Goal: Communication & Community: Answer question/provide support

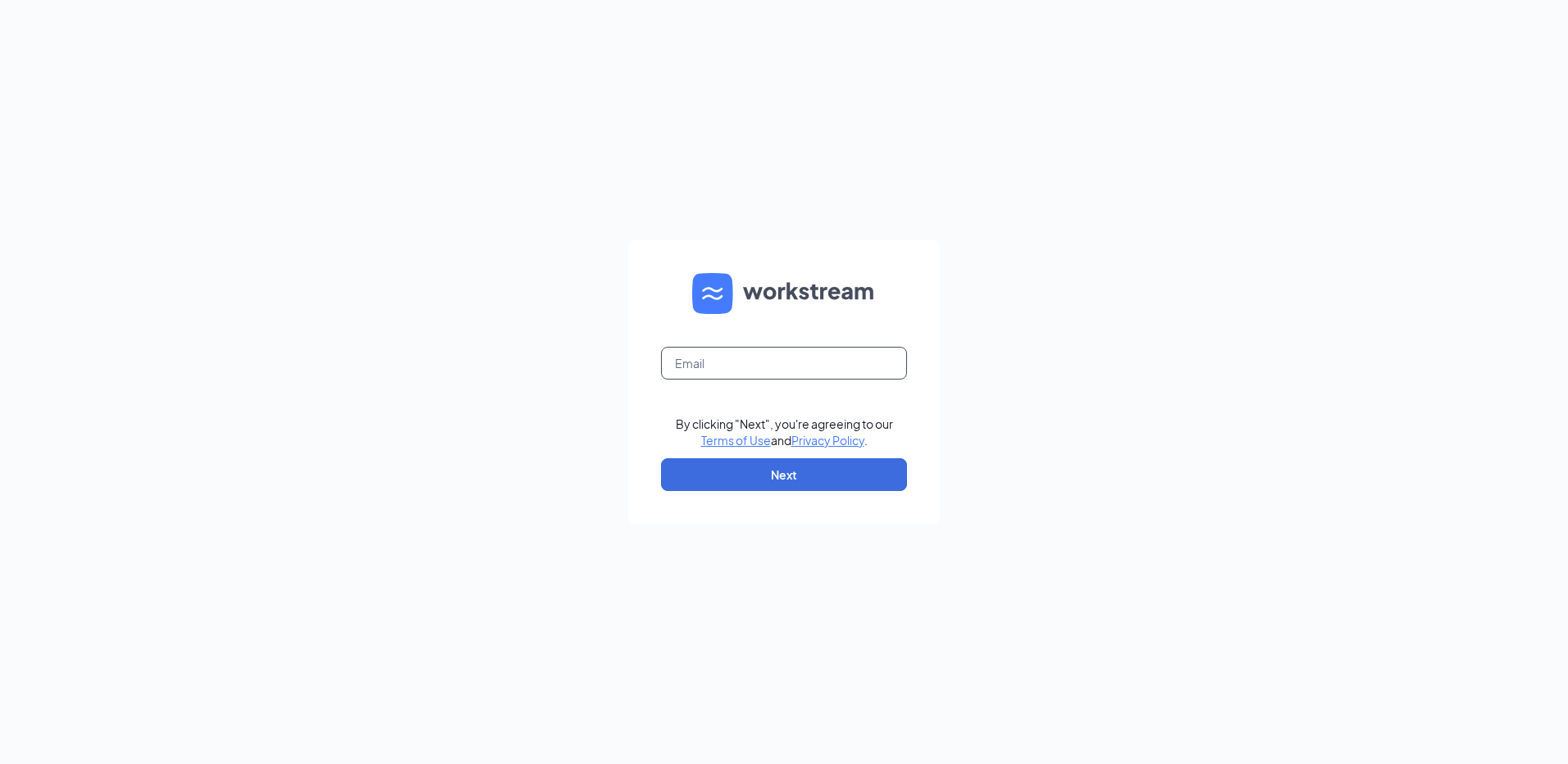
click at [802, 365] on input "text" at bounding box center [784, 362] width 246 height 33
type input "rs035418@tacobell.com"
click at [840, 482] on button "Next" at bounding box center [784, 475] width 246 height 33
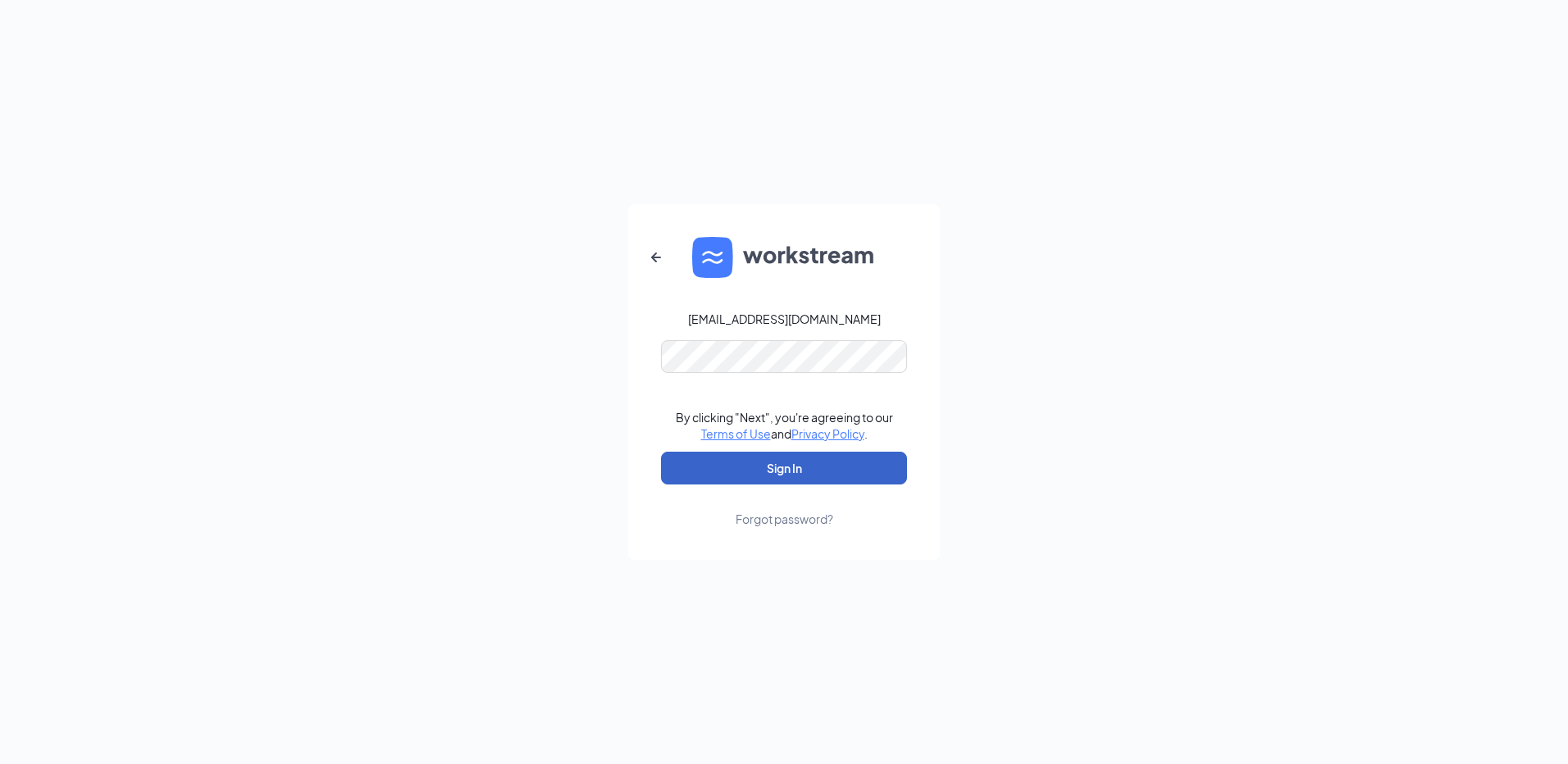
click at [728, 472] on button "Sign In" at bounding box center [784, 467] width 246 height 33
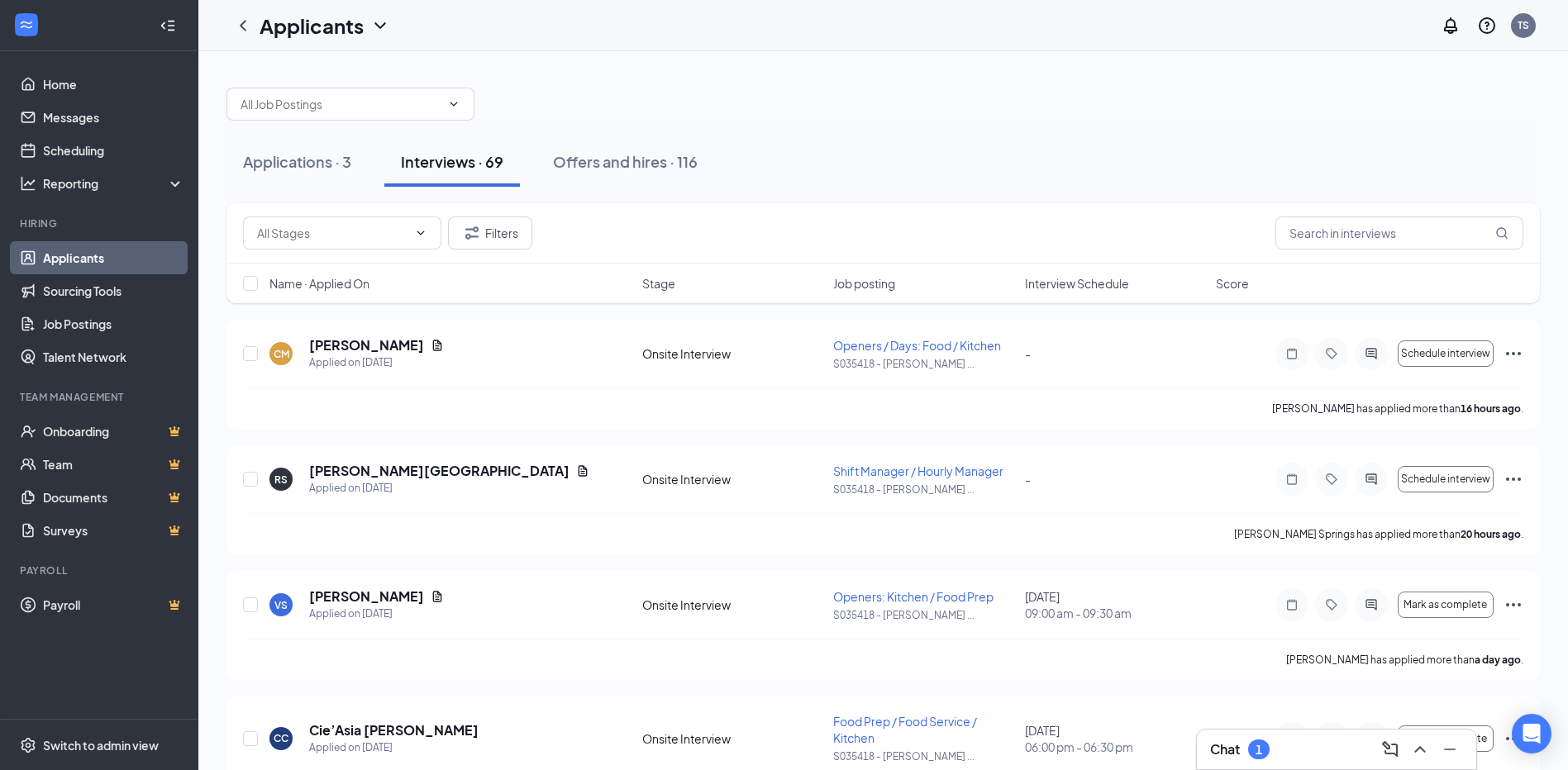
click at [1247, 742] on div "Chat 1" at bounding box center [1239, 749] width 59 height 20
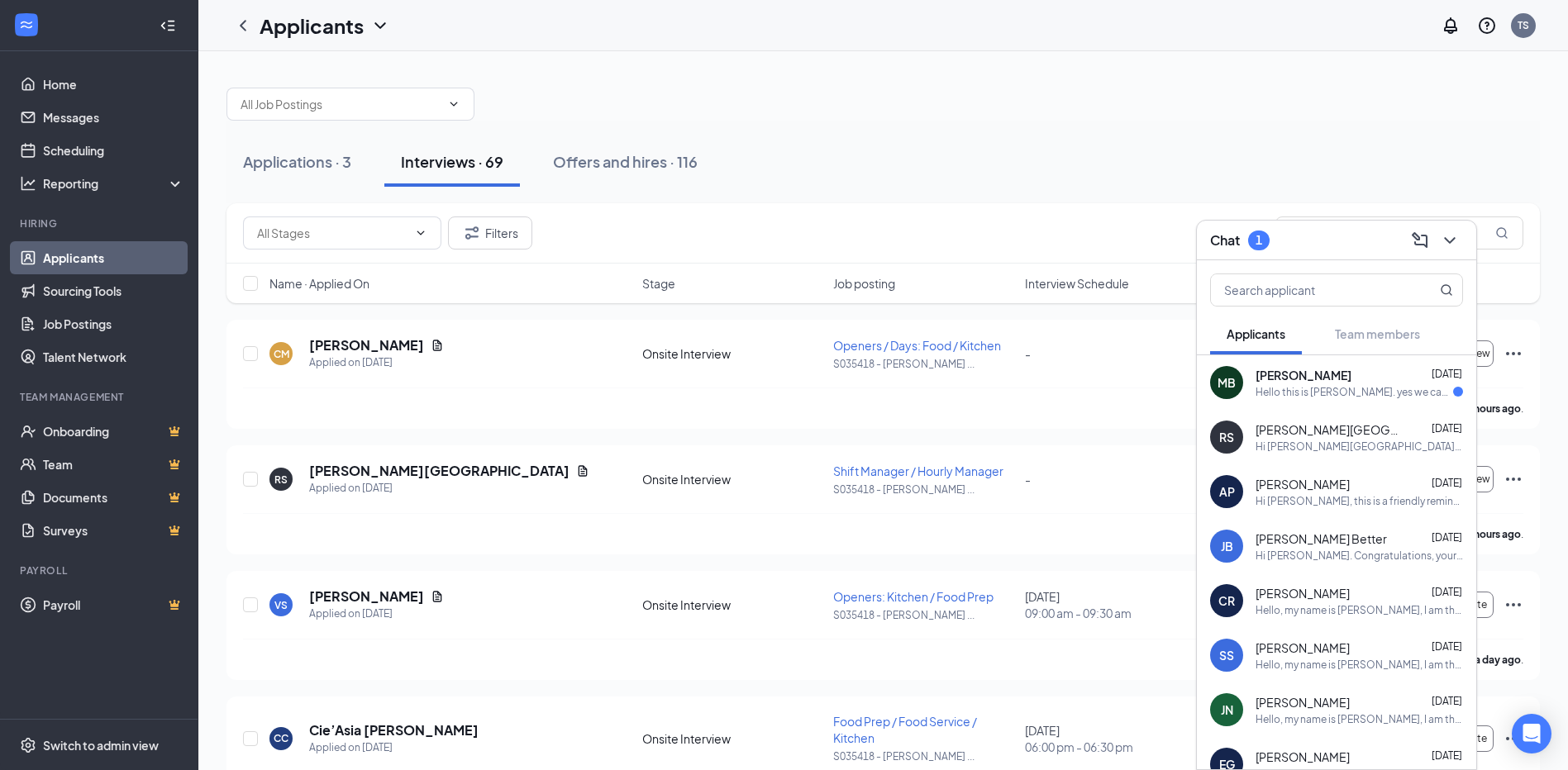
click at [1303, 383] on div "[PERSON_NAME] [DATE] Hello this is [PERSON_NAME]. yes we can we set up an inter…" at bounding box center [1359, 383] width 208 height 32
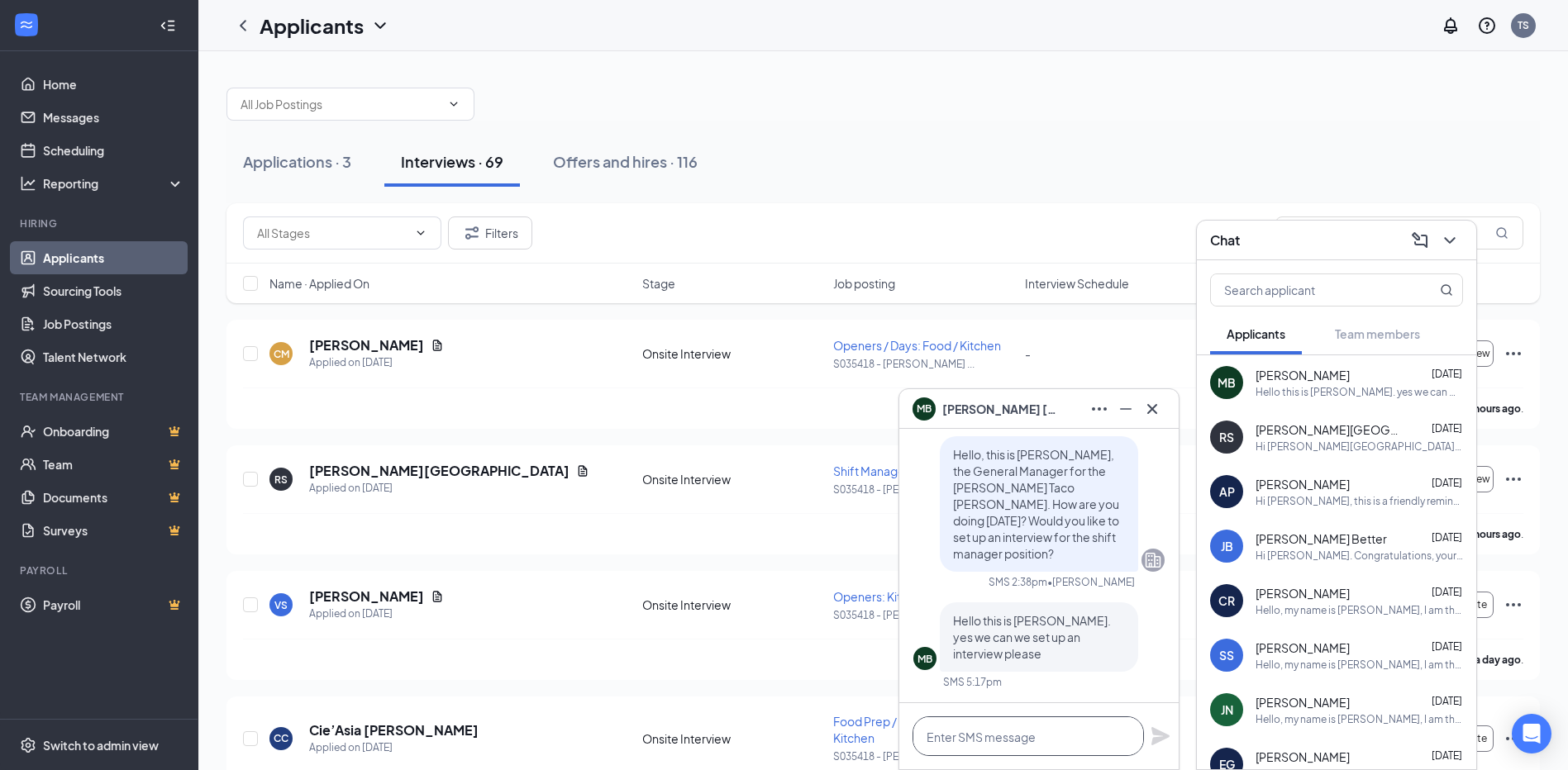
click at [1009, 734] on textarea at bounding box center [1028, 736] width 231 height 40
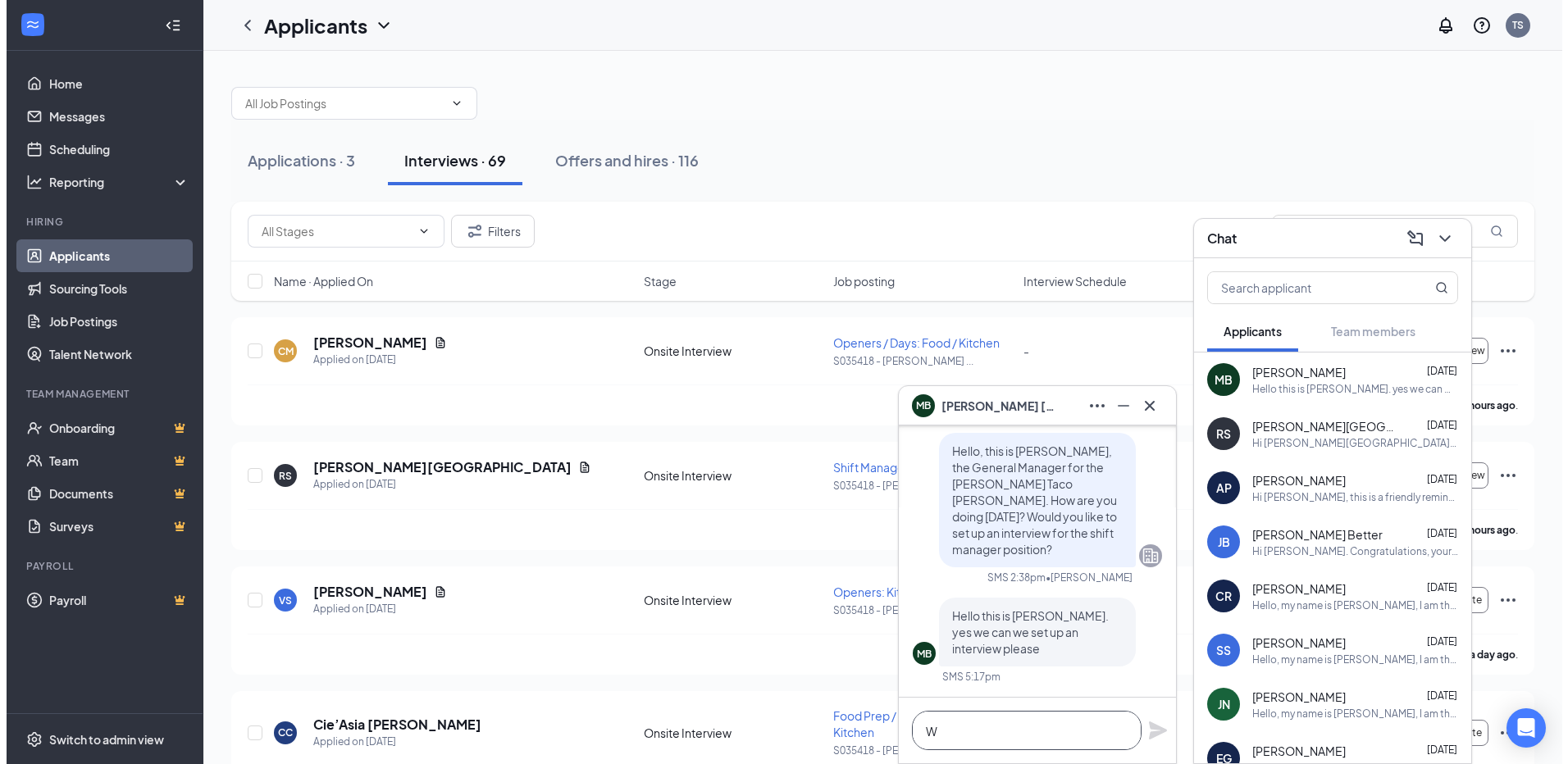
scroll to position [1, 0]
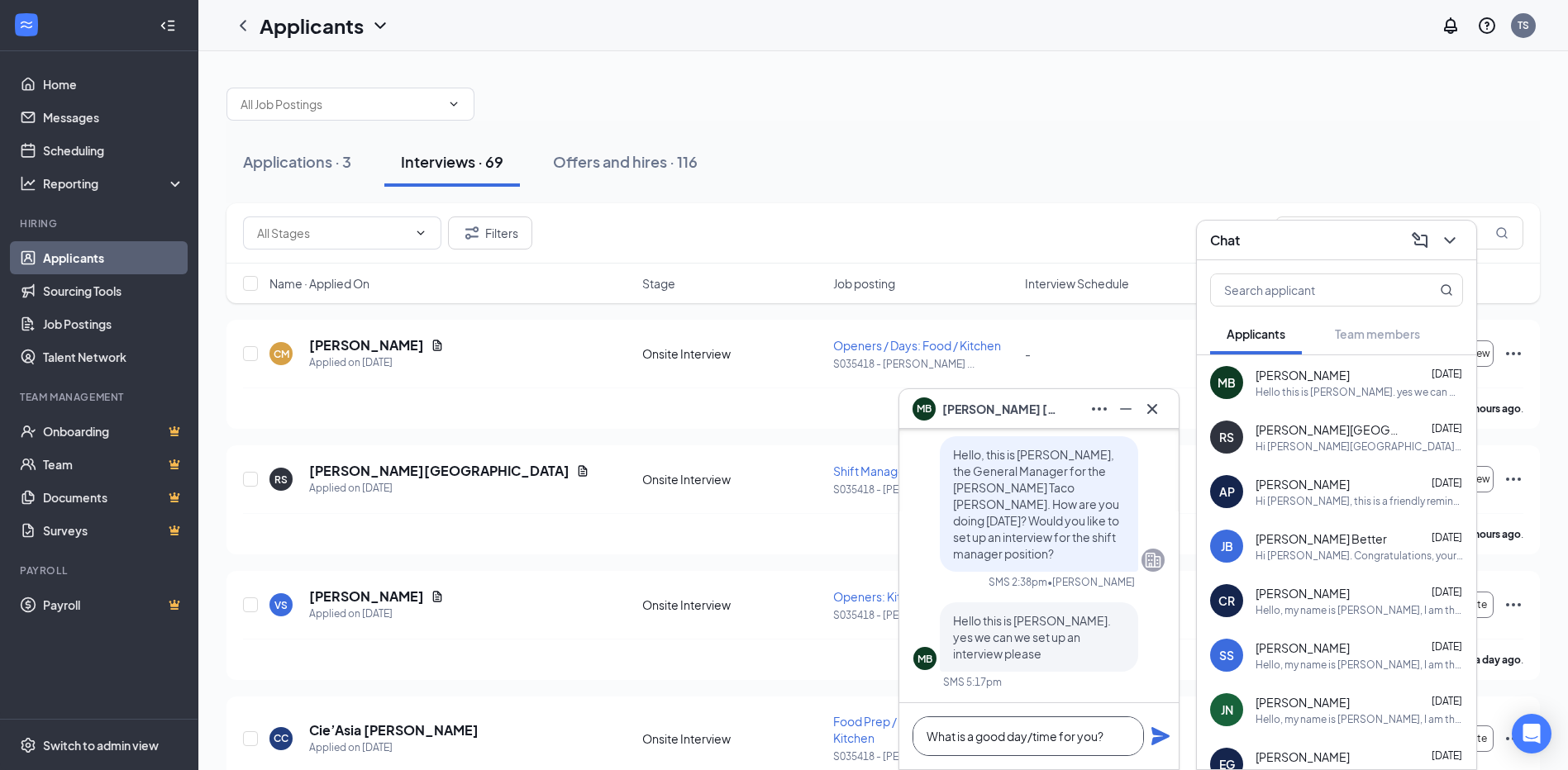
type textarea "What is a good day/time for you?"
click at [1156, 738] on icon "Plane" at bounding box center [1160, 736] width 18 height 18
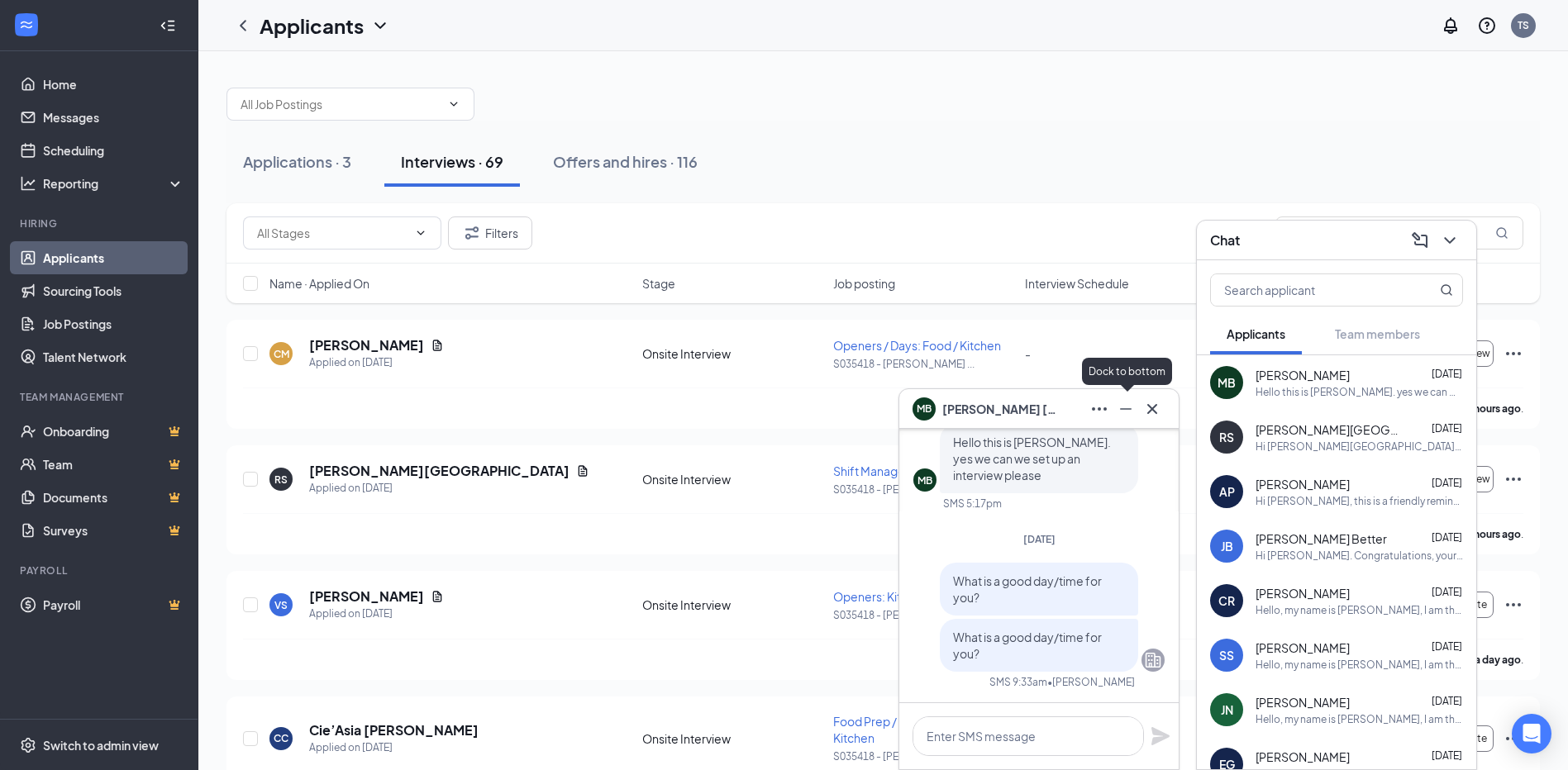
click at [1127, 415] on icon "Minimize" at bounding box center [1125, 409] width 20 height 20
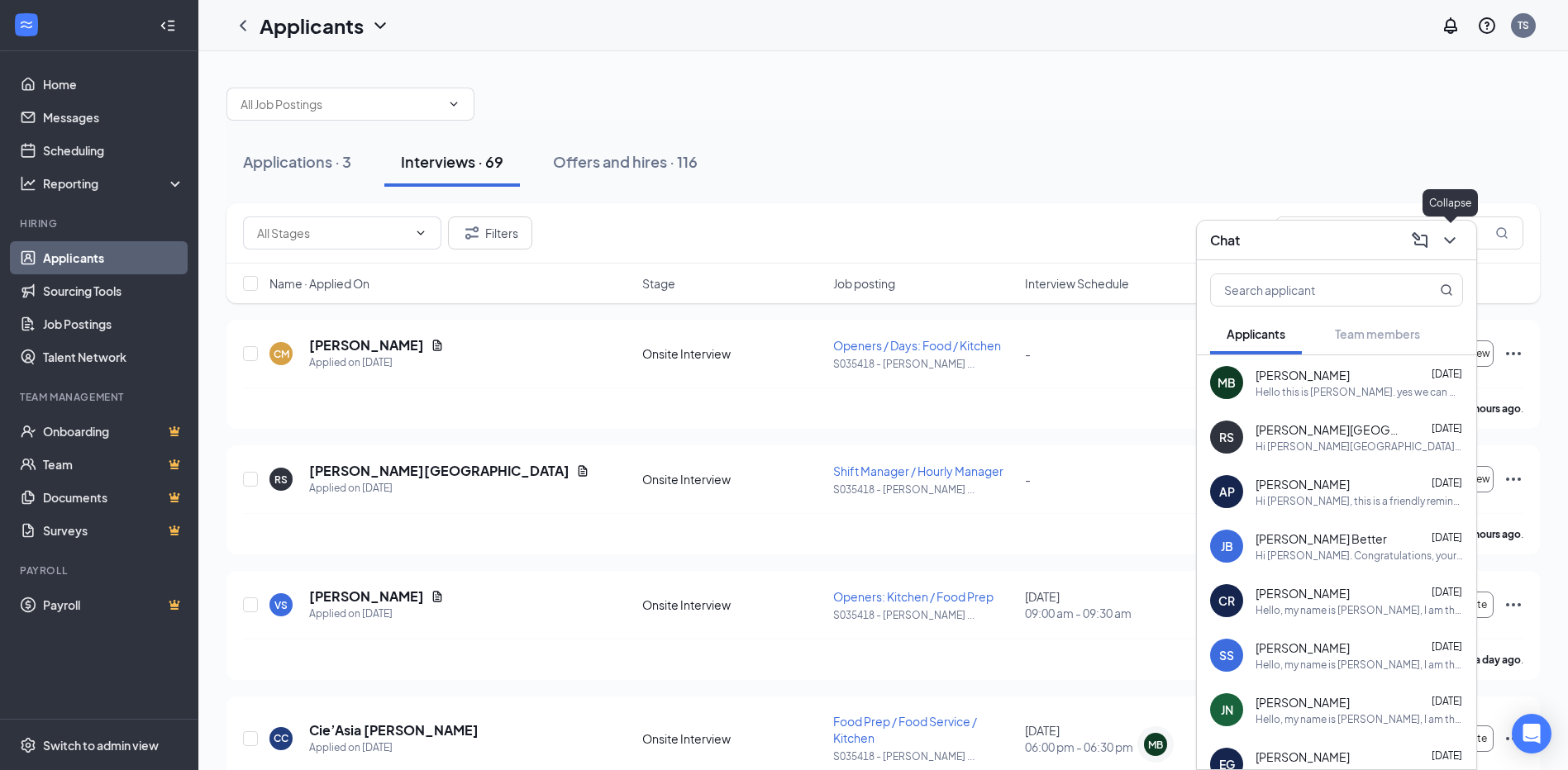
click at [1447, 248] on icon "ChevronDown" at bounding box center [1449, 240] width 20 height 20
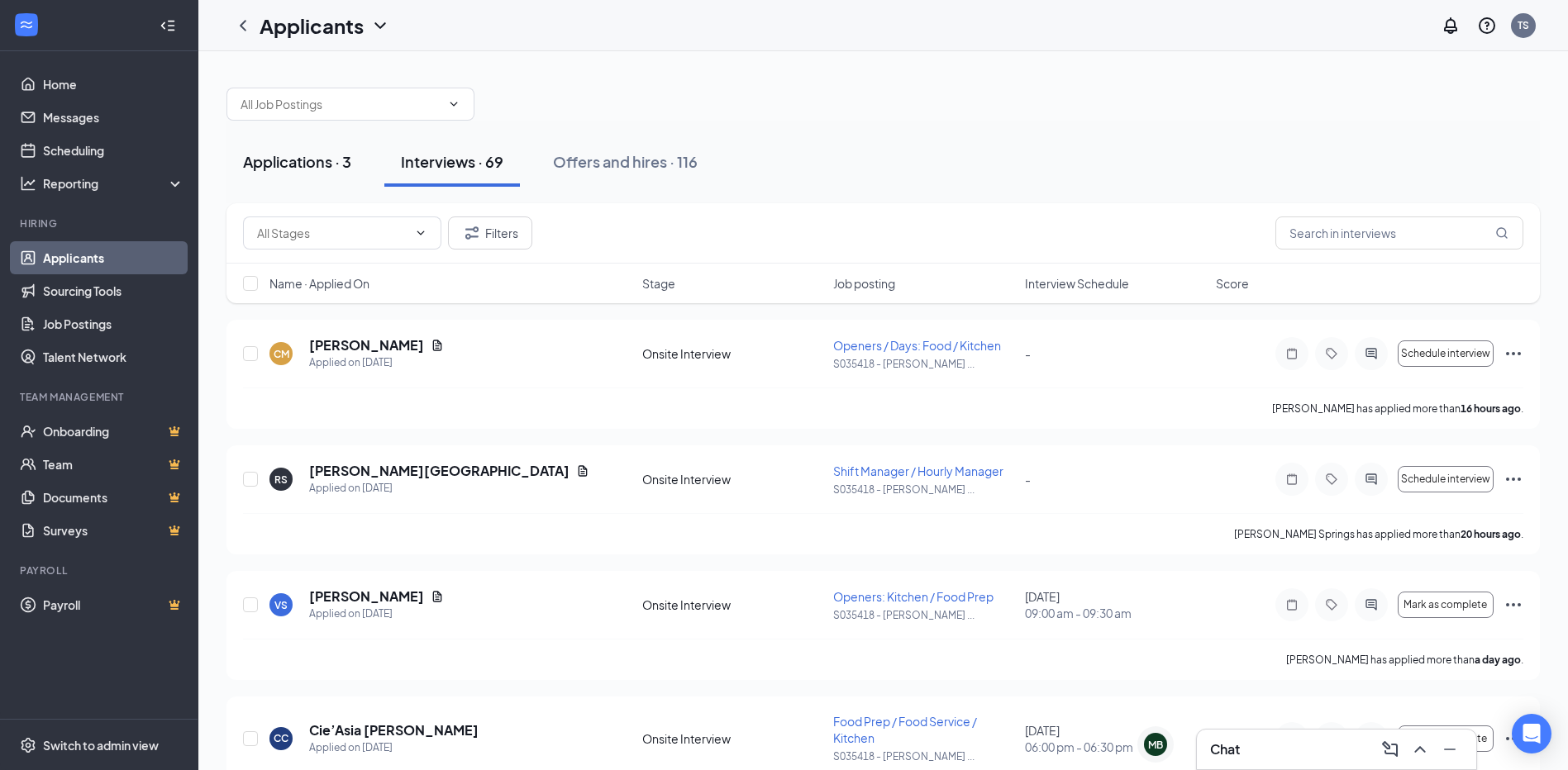
click at [314, 170] on div "Applications · 3" at bounding box center [296, 161] width 109 height 21
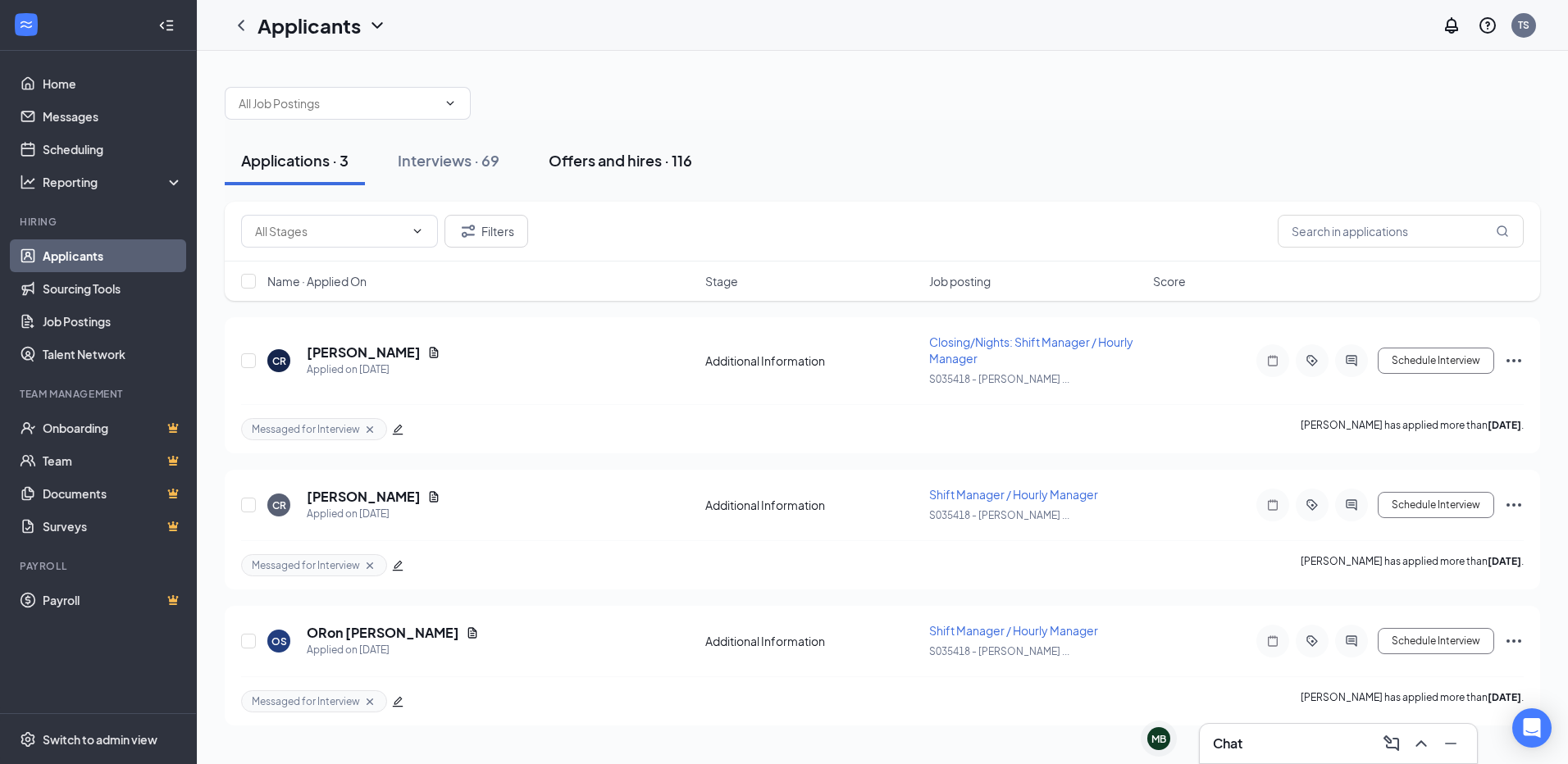
click at [584, 174] on button "Offers and hires · 116" at bounding box center [620, 160] width 176 height 50
